Goal: Check status: Check status

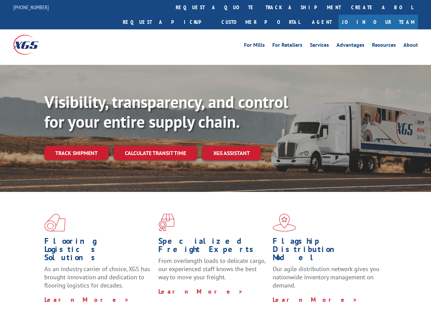
click at [216, 161] on div "Visibility, transparency, and control for your entire supply chain. Track shipm…" at bounding box center [237, 139] width 387 height 95
click at [261, 7] on link "track a shipment" at bounding box center [304, 7] width 86 height 15
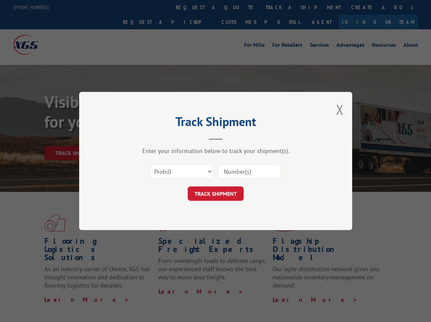
click at [281, 7] on div "Track Shipment Enter your information below to track your shipment(s). Select c…" at bounding box center [215, 161] width 431 height 322
click at [76, 138] on div "Track Shipment Enter your information below to track your shipment(s). Select c…" at bounding box center [215, 161] width 431 height 322
click at [155, 138] on header "Track Shipment" at bounding box center [215, 128] width 205 height 23
click at [232, 138] on header "Track Shipment" at bounding box center [215, 128] width 205 height 23
